Goal: Information Seeking & Learning: Learn about a topic

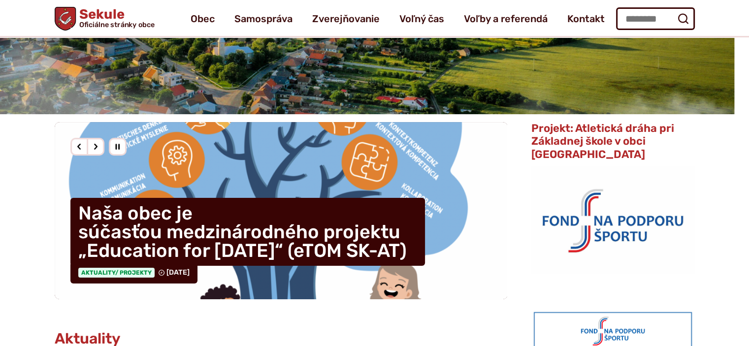
scroll to position [39, 0]
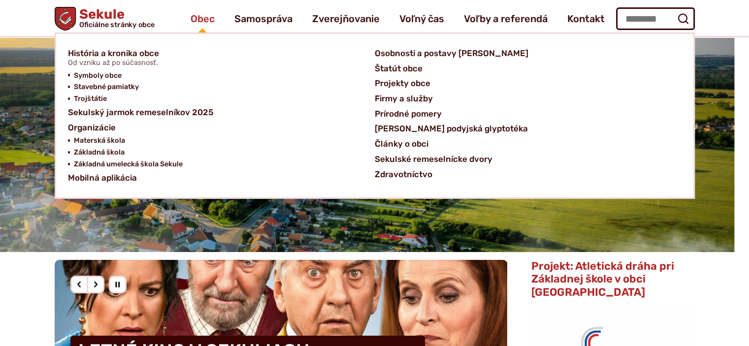
click at [207, 17] on span "Obec" at bounding box center [203, 19] width 24 height 28
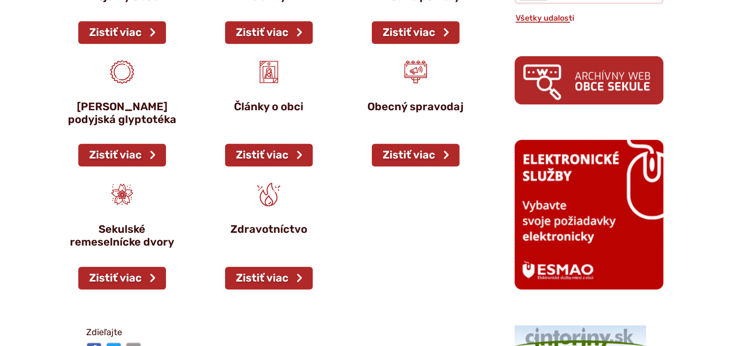
scroll to position [688, 0]
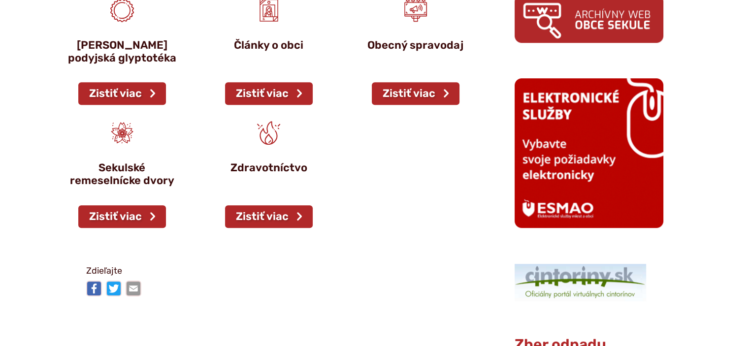
click at [287, 165] on p "Zdravotníctvo" at bounding box center [268, 168] width 111 height 13
click at [296, 169] on p "Zdravotníctvo" at bounding box center [268, 168] width 111 height 13
click at [300, 209] on link "Zistiť viac" at bounding box center [269, 216] width 88 height 23
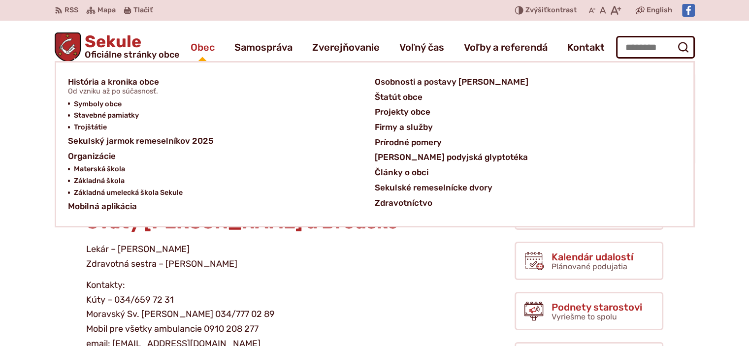
click at [201, 53] on span "Obec" at bounding box center [203, 47] width 24 height 28
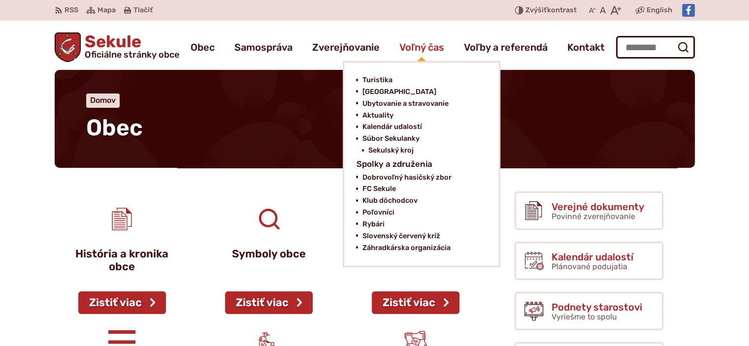
click at [422, 52] on span "Voľný čas" at bounding box center [421, 47] width 45 height 28
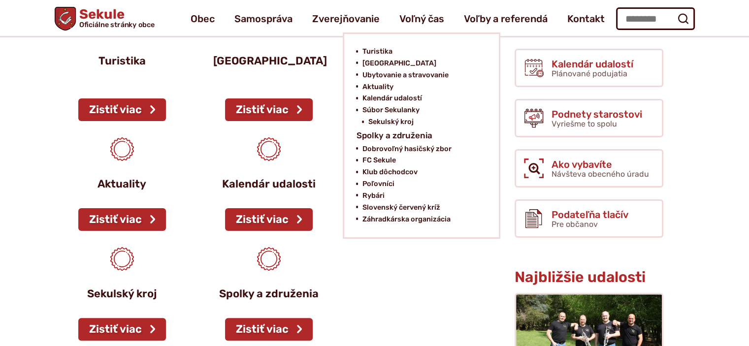
scroll to position [118, 0]
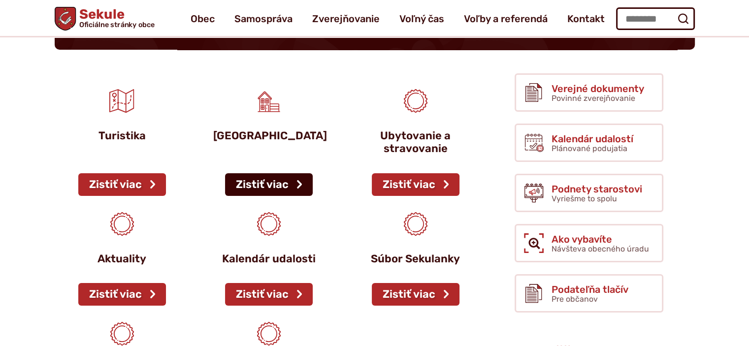
click at [297, 181] on link "Zistiť viac" at bounding box center [269, 184] width 88 height 23
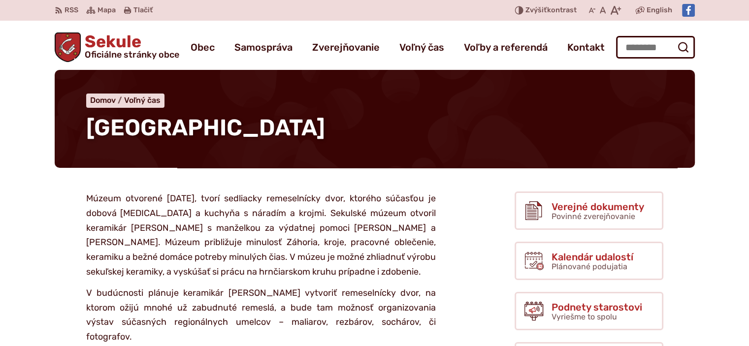
click at [297, 181] on div "Sekulské múzeum Domov Voľný čas Sekulské múzeum" at bounding box center [375, 131] width 672 height 122
drag, startPoint x: 0, startPoint y: 0, endPoint x: 297, endPoint y: 181, distance: 347.7
click at [297, 181] on div "Sekulské múzeum Domov Voľný čas Sekulské múzeum" at bounding box center [375, 131] width 672 height 122
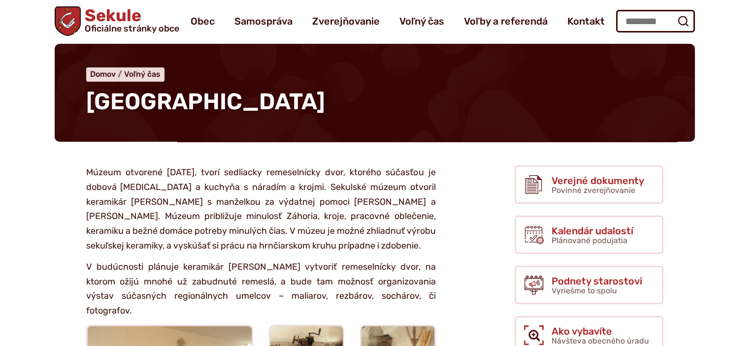
click at [297, 181] on p "Múzeum otvorené 6.9. 2003, tvorí sedliacky remeselnícky dvor, ktorého súčasťou …" at bounding box center [261, 209] width 350 height 88
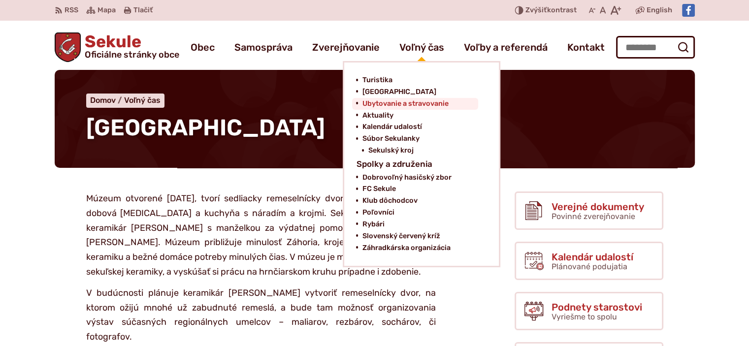
click at [390, 101] on span "Ubytovanie a stravovanie" at bounding box center [405, 104] width 86 height 12
